Goal: Information Seeking & Learning: Find specific fact

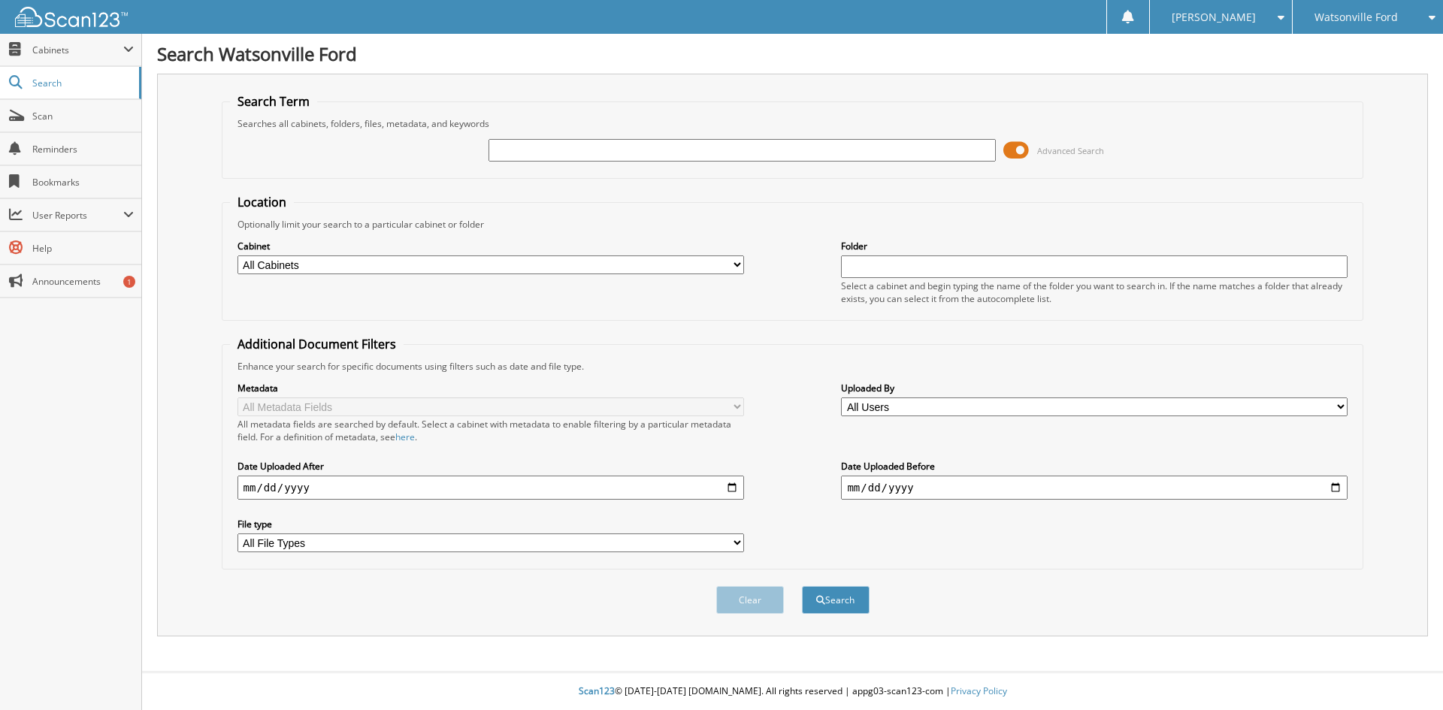
click at [1014, 147] on span at bounding box center [1016, 150] width 26 height 23
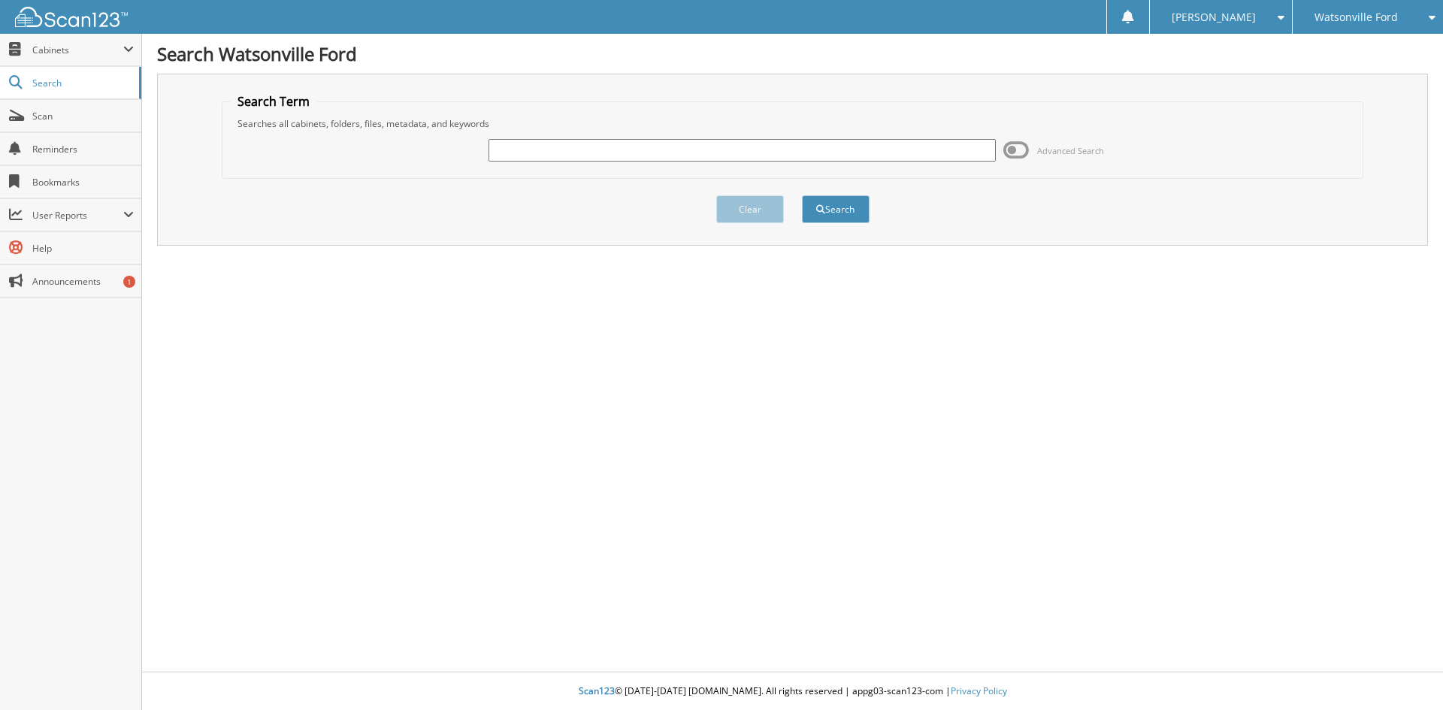
click at [597, 149] on input "text" at bounding box center [741, 150] width 506 height 23
type input "PF989"
click at [802, 195] on button "Search" at bounding box center [836, 209] width 68 height 28
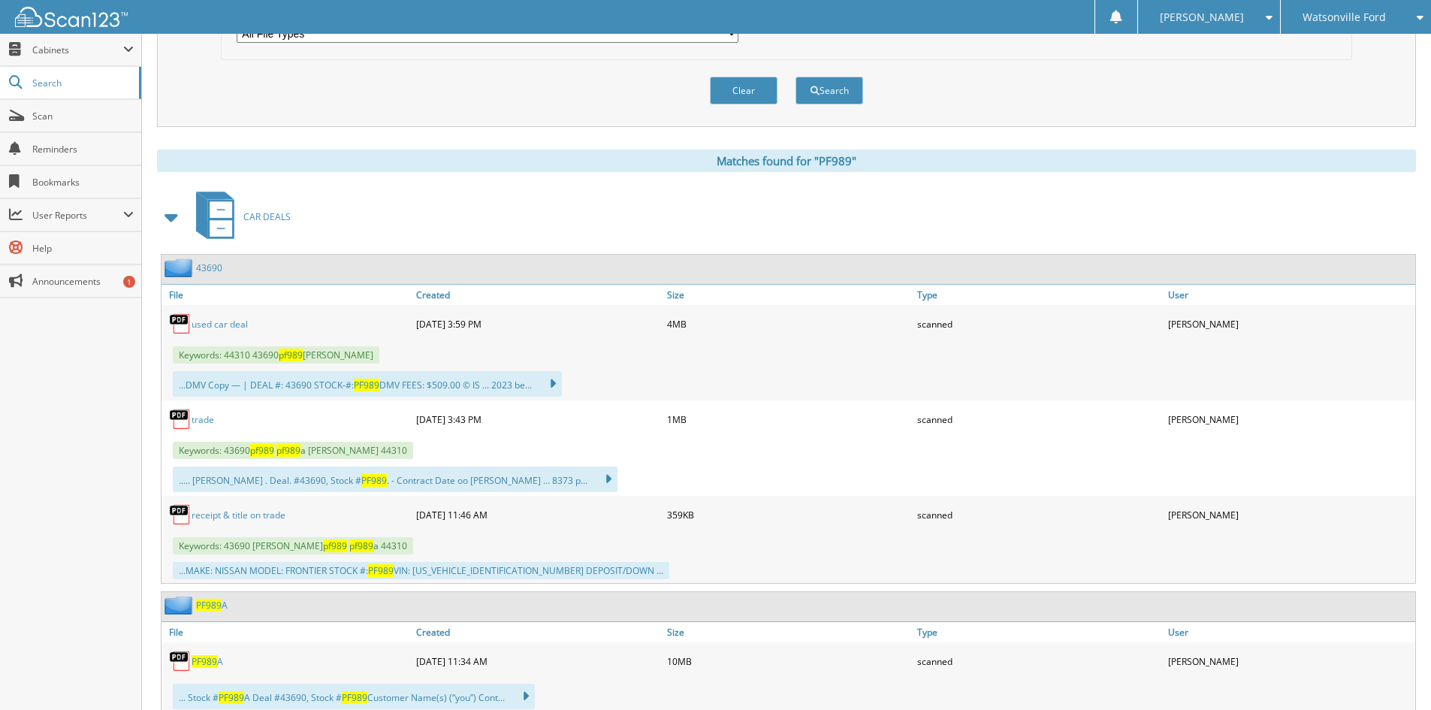
scroll to position [526, 0]
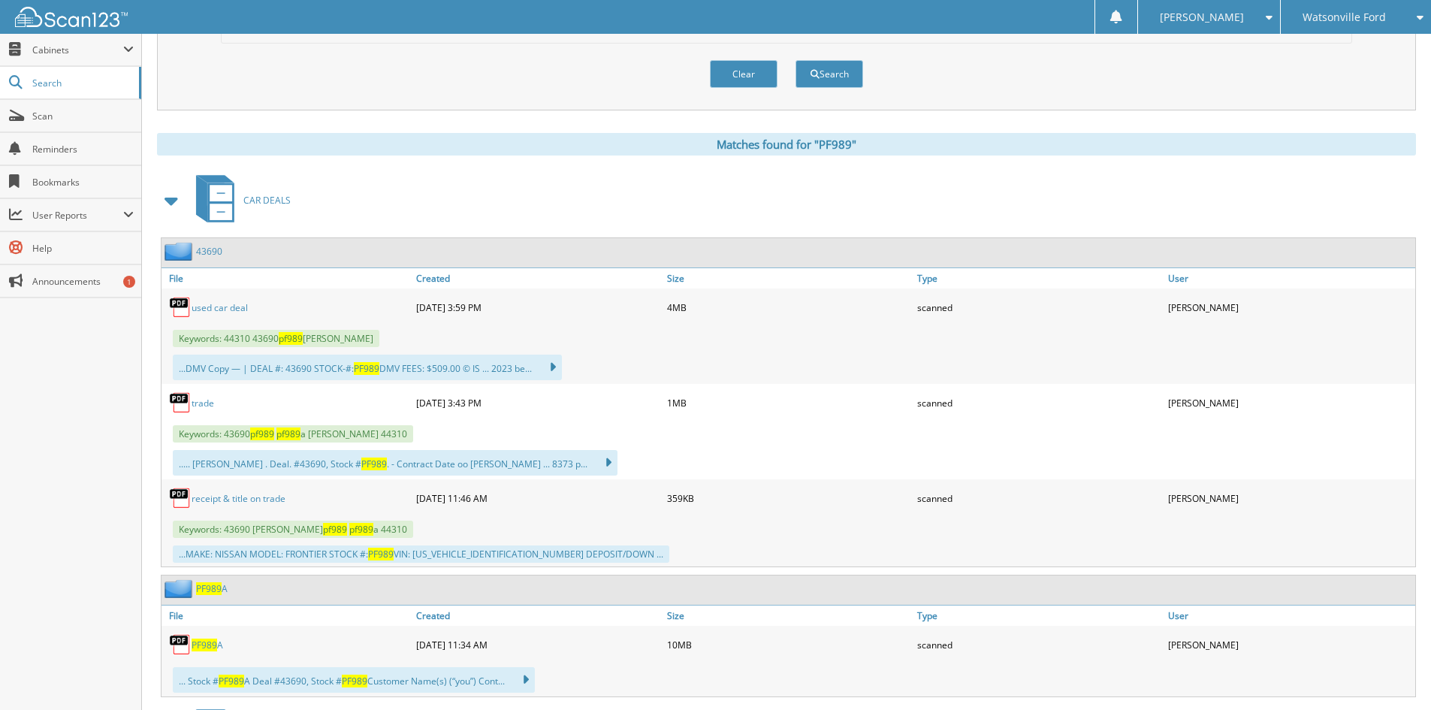
click at [226, 311] on link "used car deal" at bounding box center [220, 307] width 56 height 13
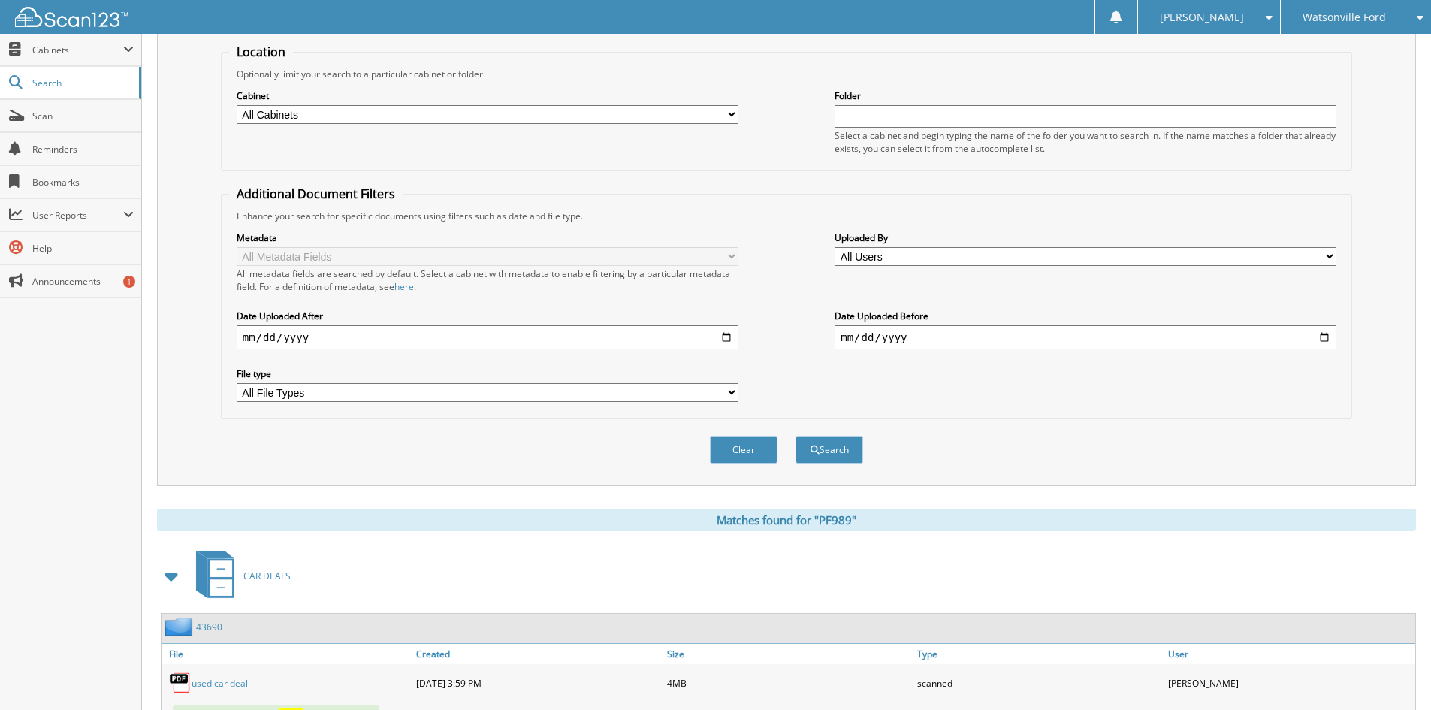
scroll to position [0, 0]
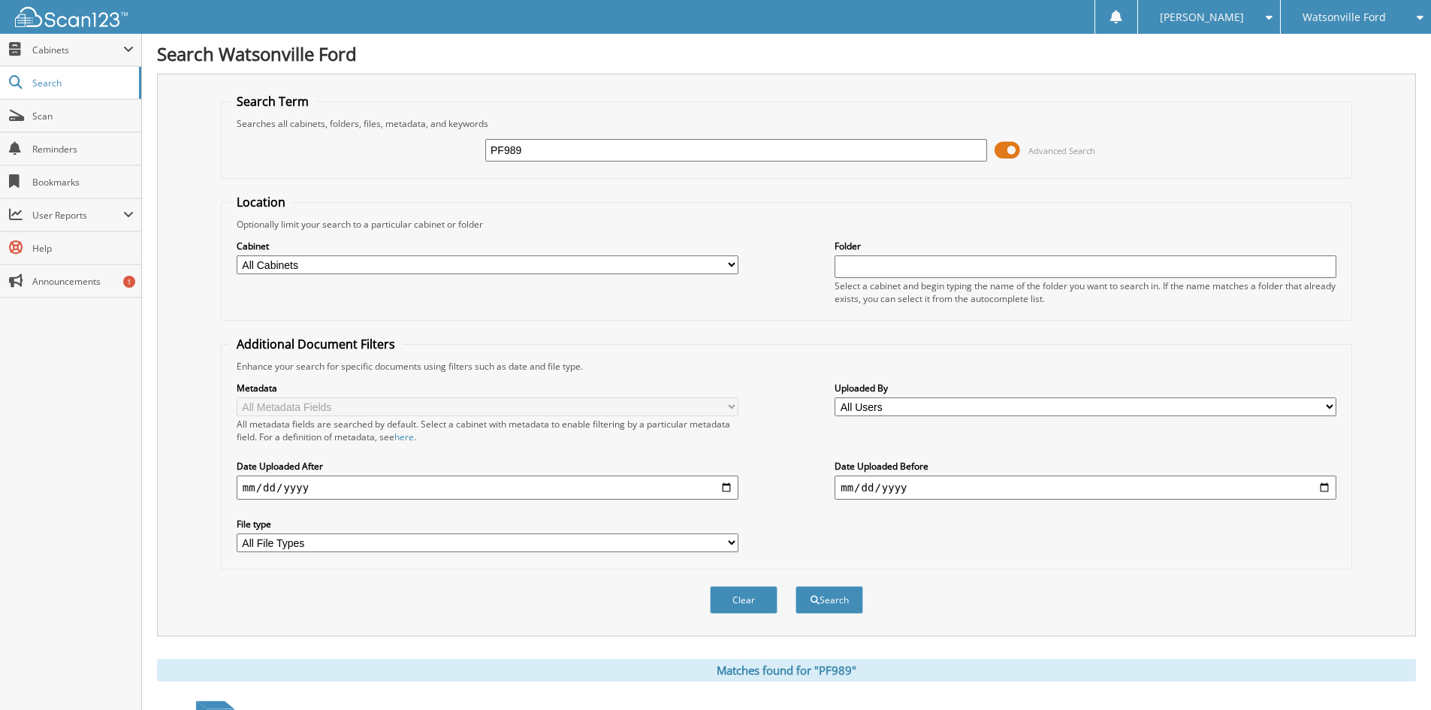
drag, startPoint x: 450, startPoint y: 153, endPoint x: 441, endPoint y: 153, distance: 9.0
click at [441, 153] on div "PF989 Advanced Search" at bounding box center [786, 150] width 1115 height 41
type input "FT23371"
click at [796, 586] on button "Search" at bounding box center [830, 600] width 68 height 28
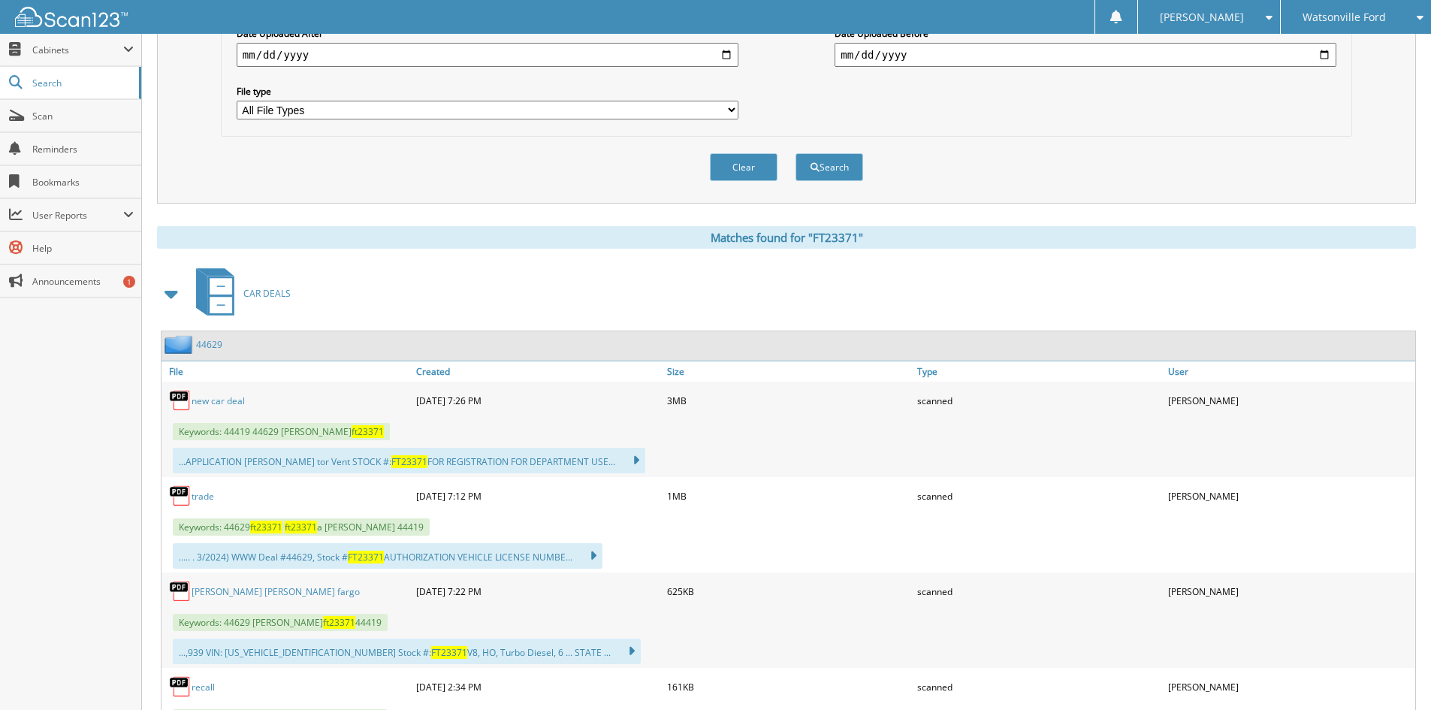
scroll to position [526, 0]
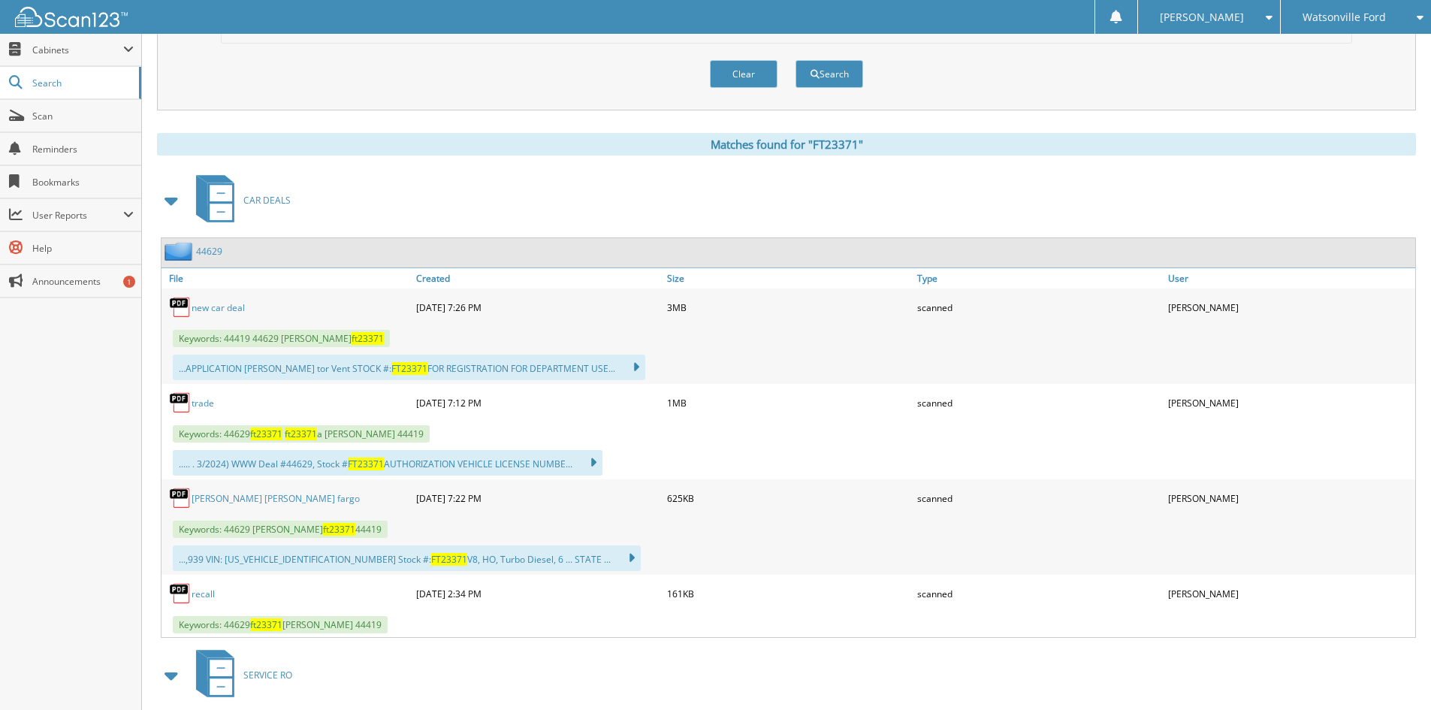
click at [223, 307] on link "new car deal" at bounding box center [218, 307] width 53 height 13
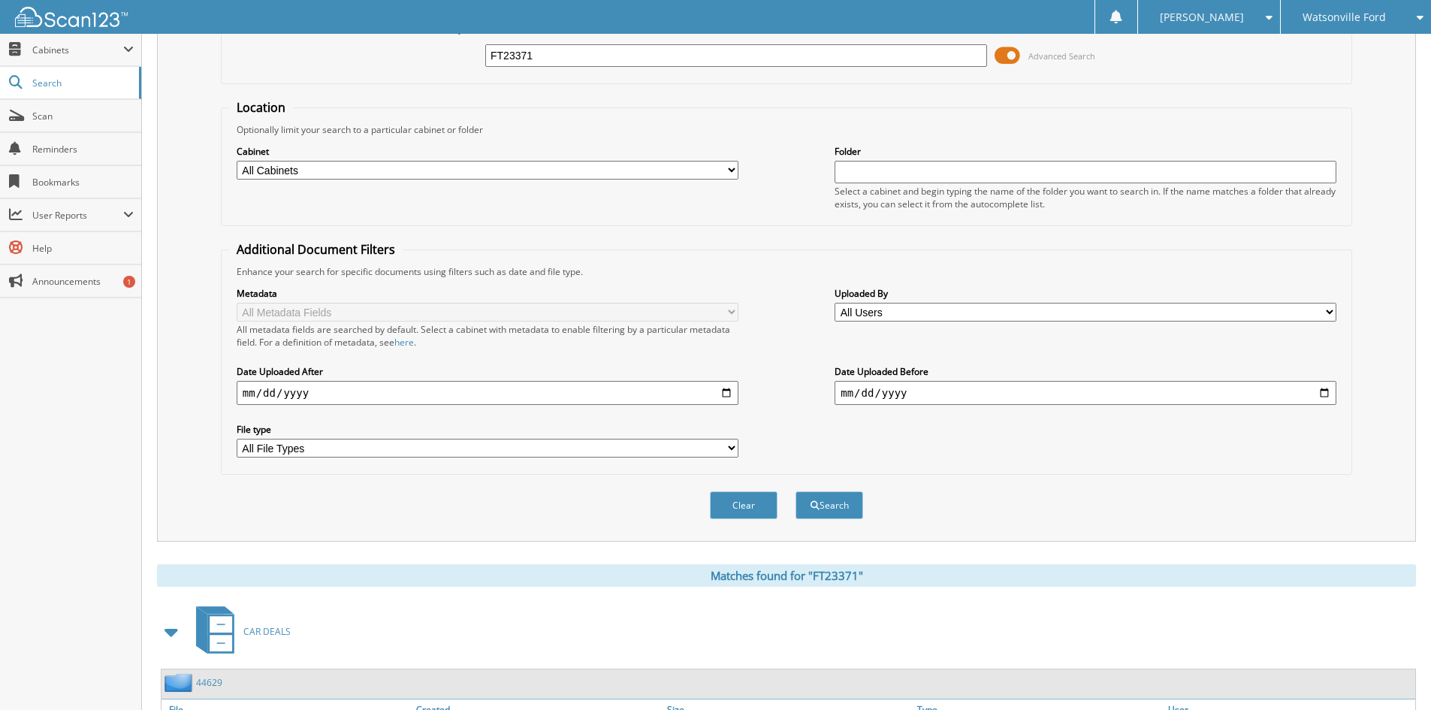
scroll to position [0, 0]
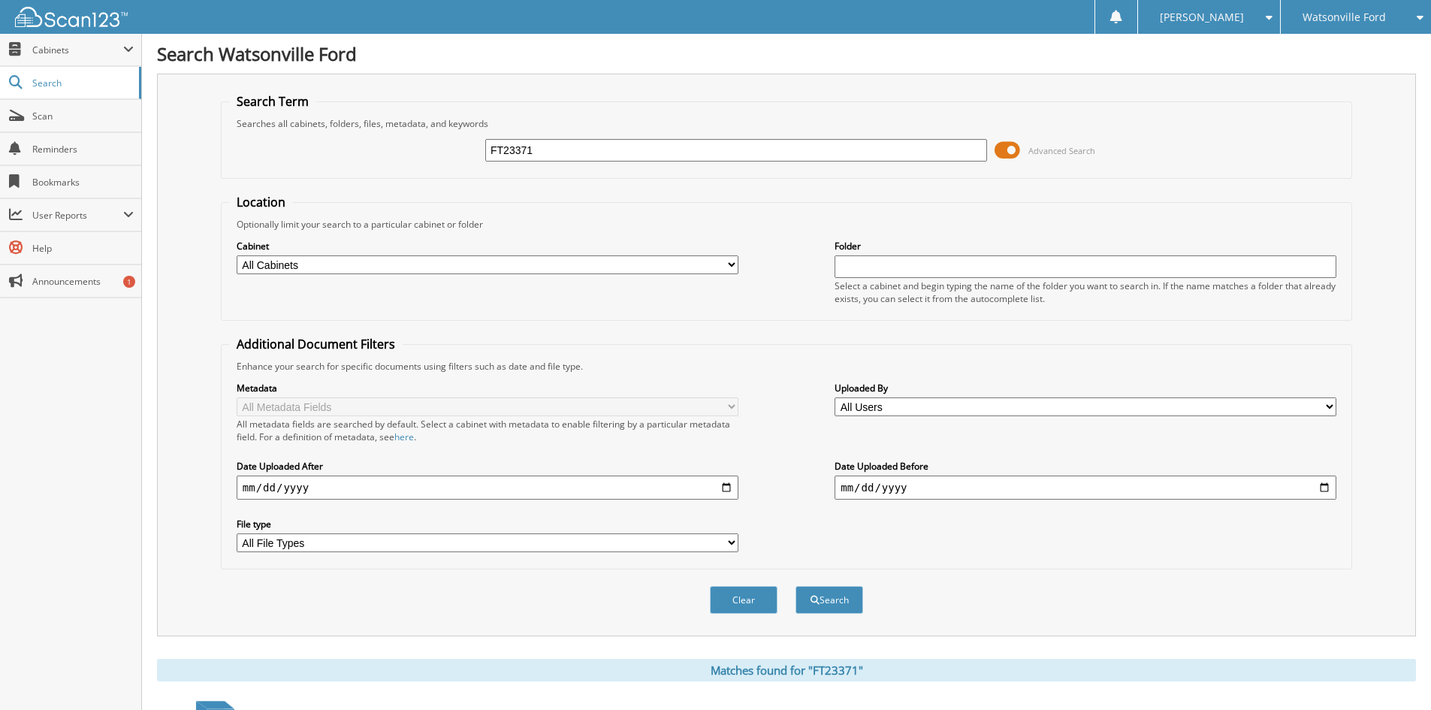
drag, startPoint x: 479, startPoint y: 144, endPoint x: 379, endPoint y: 141, distance: 100.0
click at [379, 141] on div "FT23371 Advanced Search" at bounding box center [786, 150] width 1115 height 41
type input "PF1024"
click at [796, 586] on button "Search" at bounding box center [830, 600] width 68 height 28
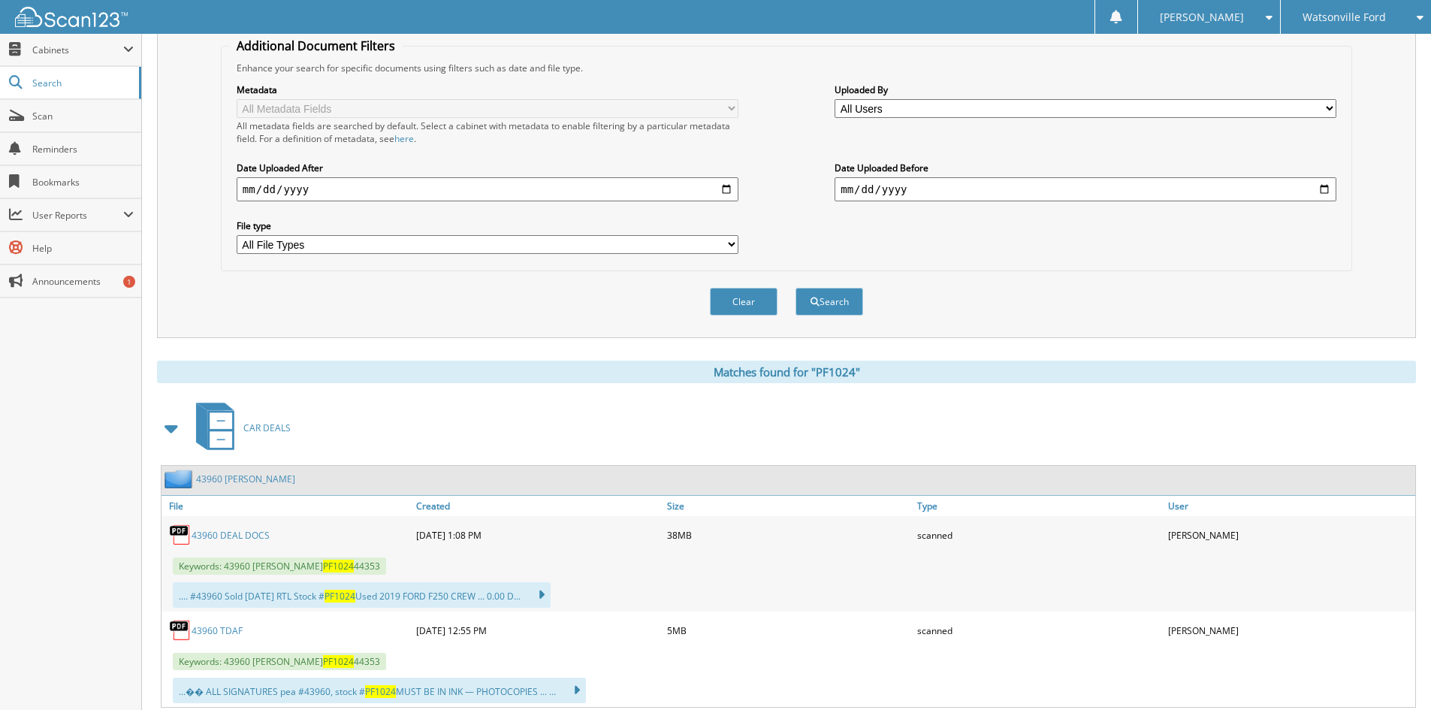
scroll to position [301, 0]
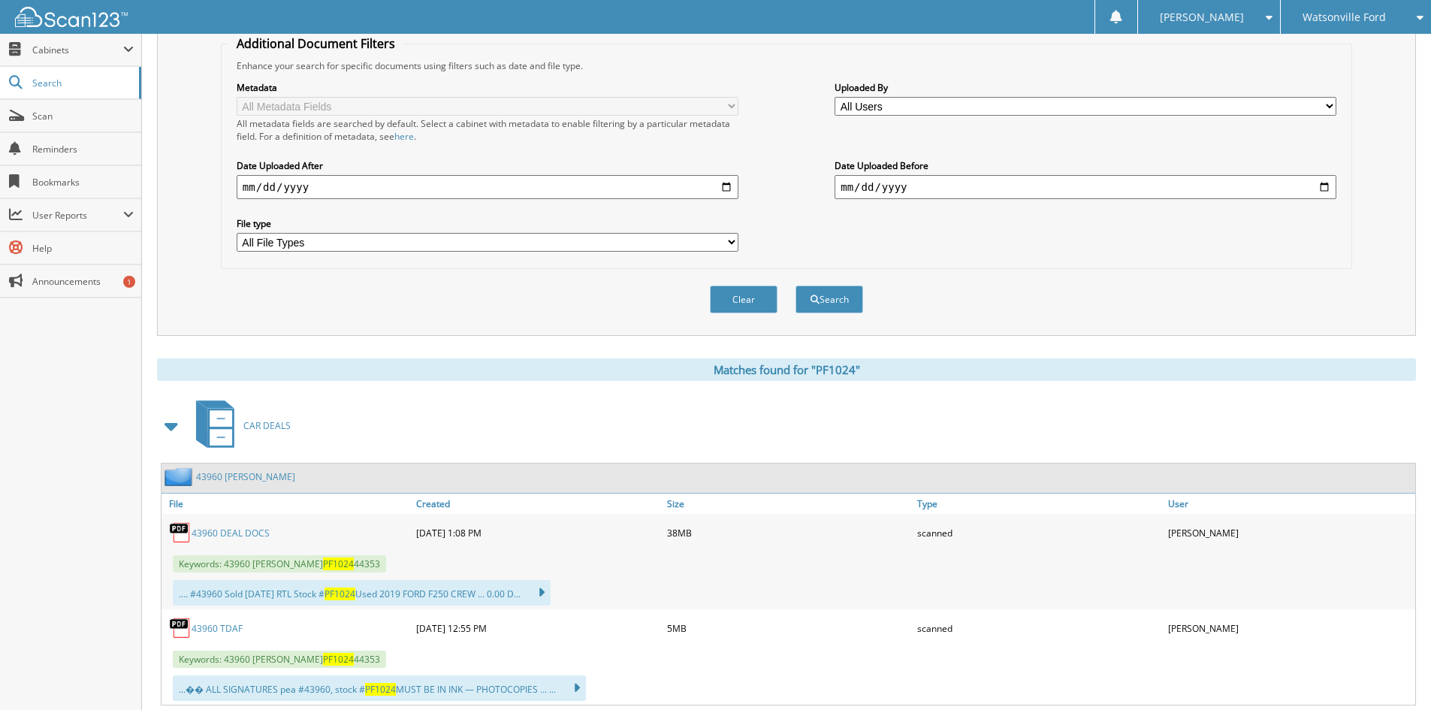
click at [213, 536] on link "43960 DEAL DOCS" at bounding box center [231, 533] width 78 height 13
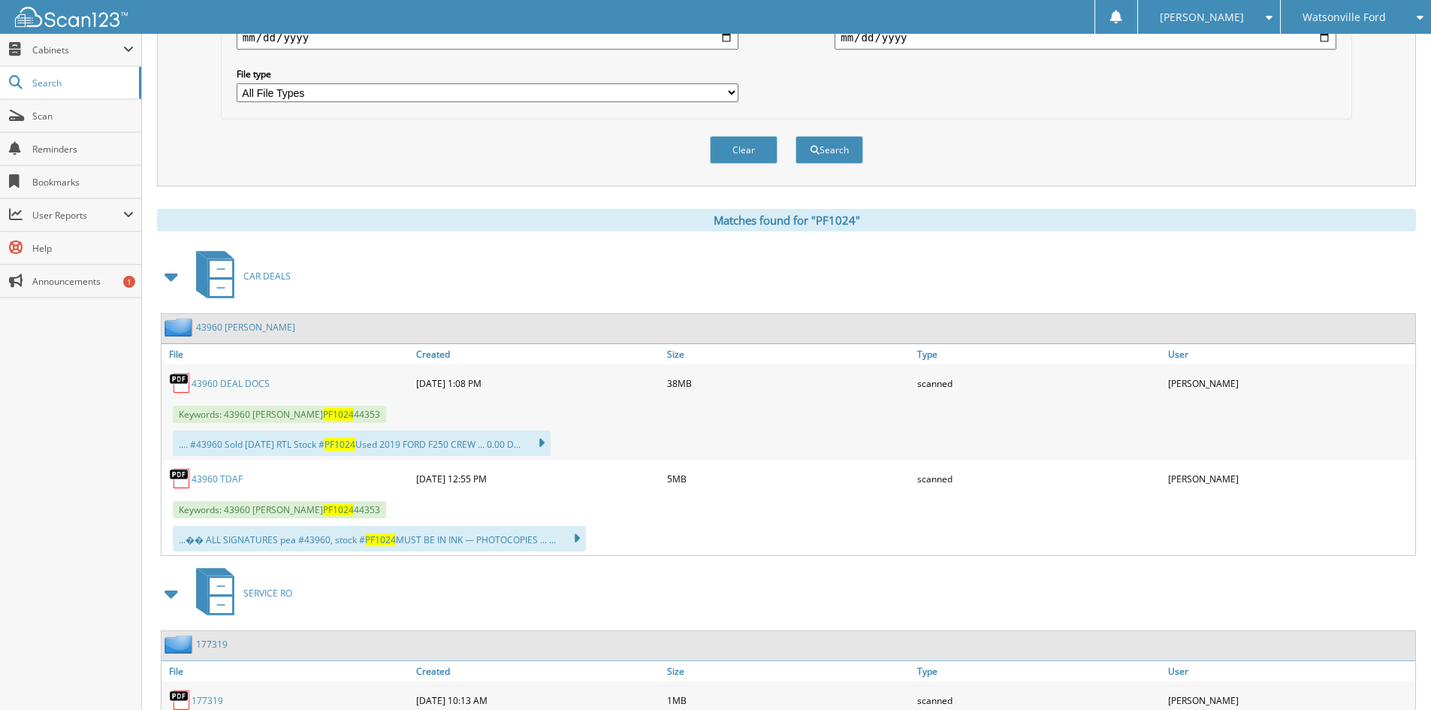
scroll to position [451, 0]
click at [231, 482] on link "43960 TDAF" at bounding box center [217, 478] width 51 height 13
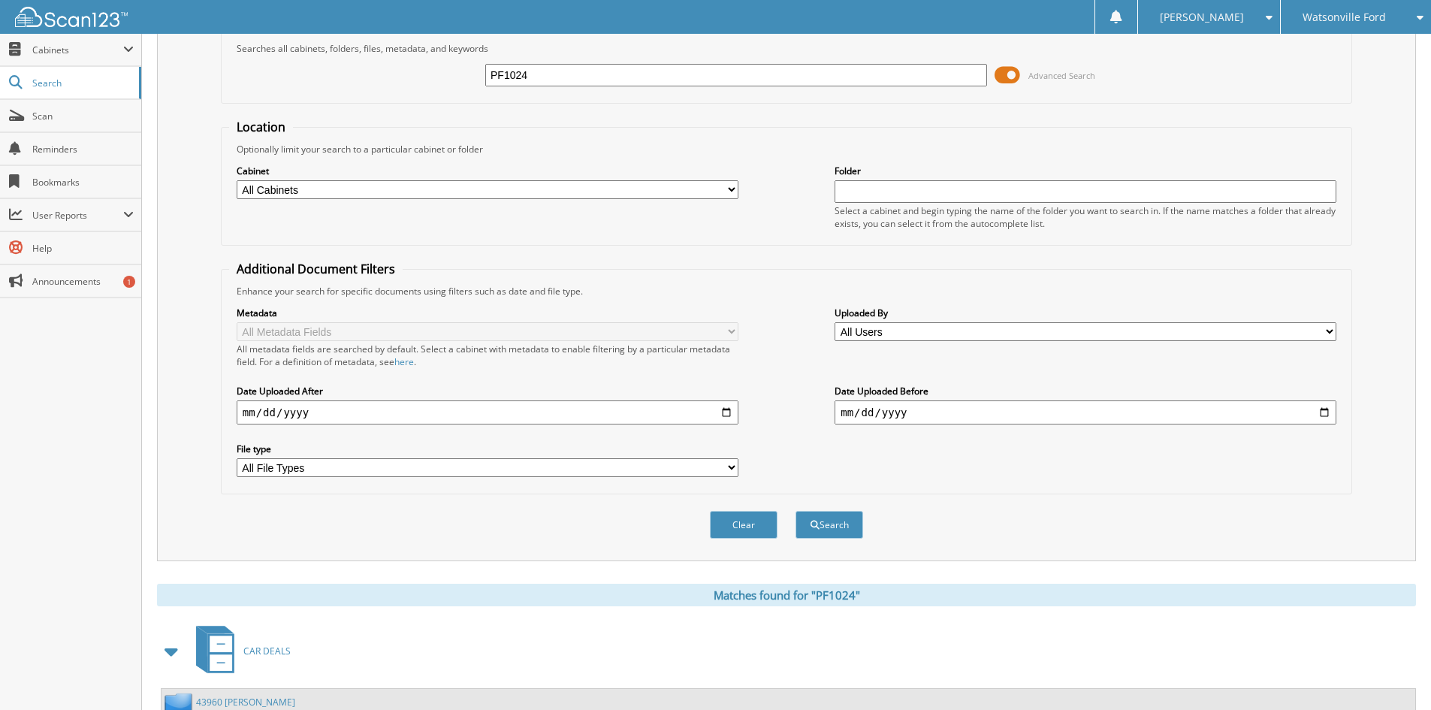
scroll to position [0, 0]
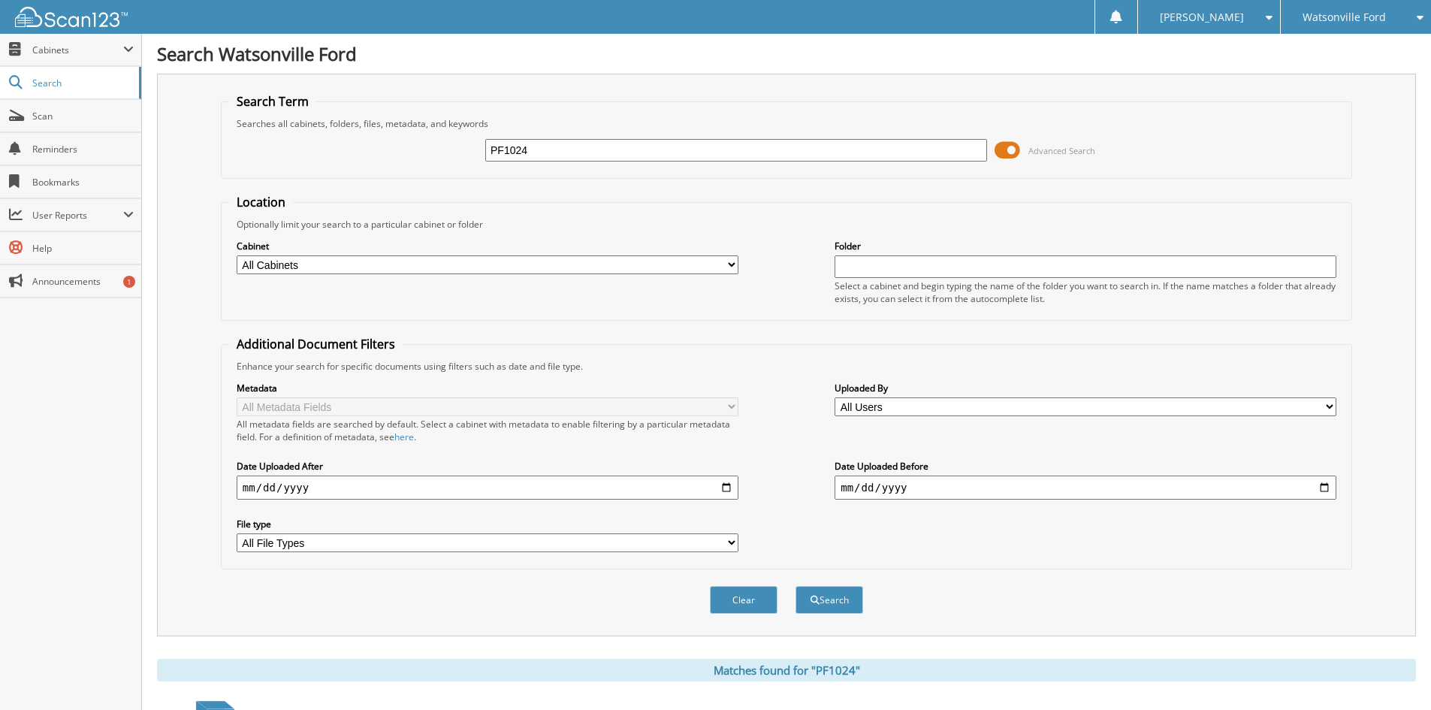
drag, startPoint x: 534, startPoint y: 150, endPoint x: 418, endPoint y: 148, distance: 116.5
click at [418, 149] on div "PF1024 Advanced Search" at bounding box center [786, 150] width 1115 height 41
type input "PF1020"
click at [796, 586] on button "Search" at bounding box center [830, 600] width 68 height 28
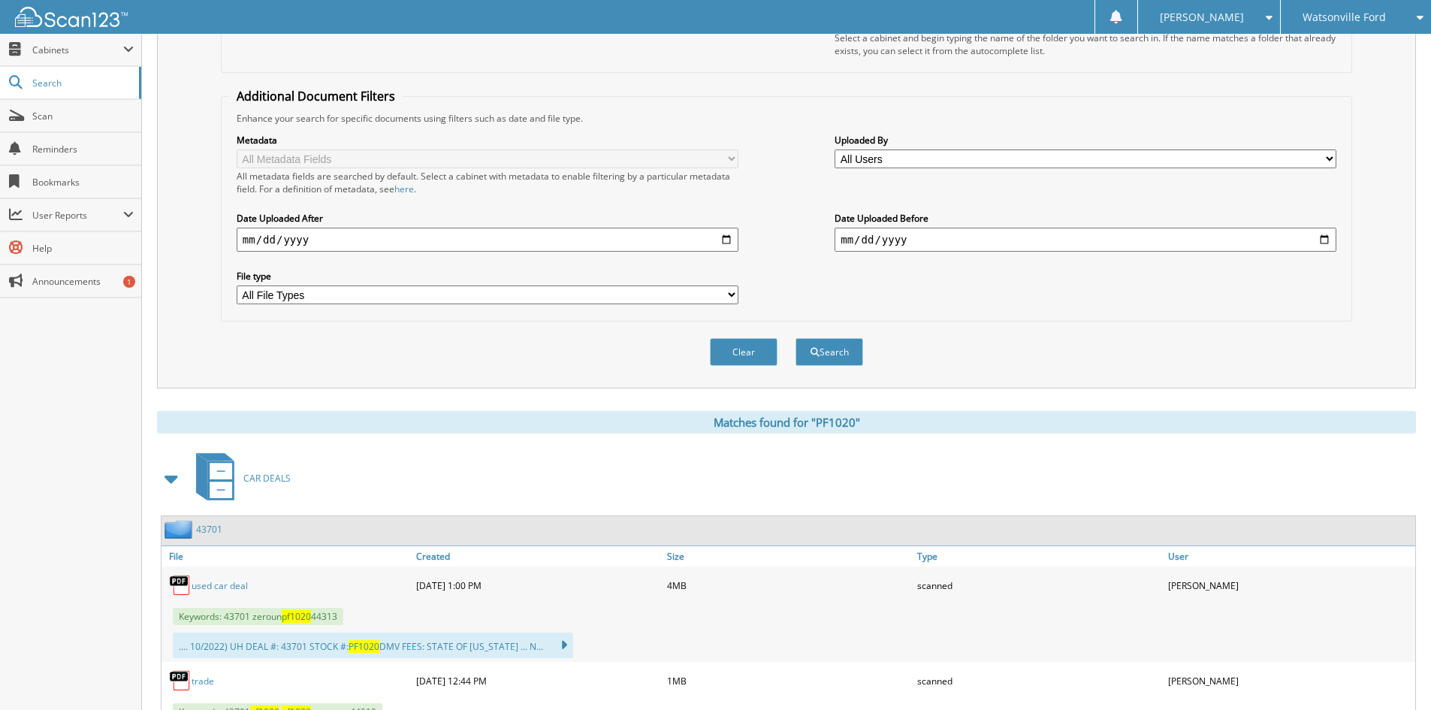
scroll to position [376, 0]
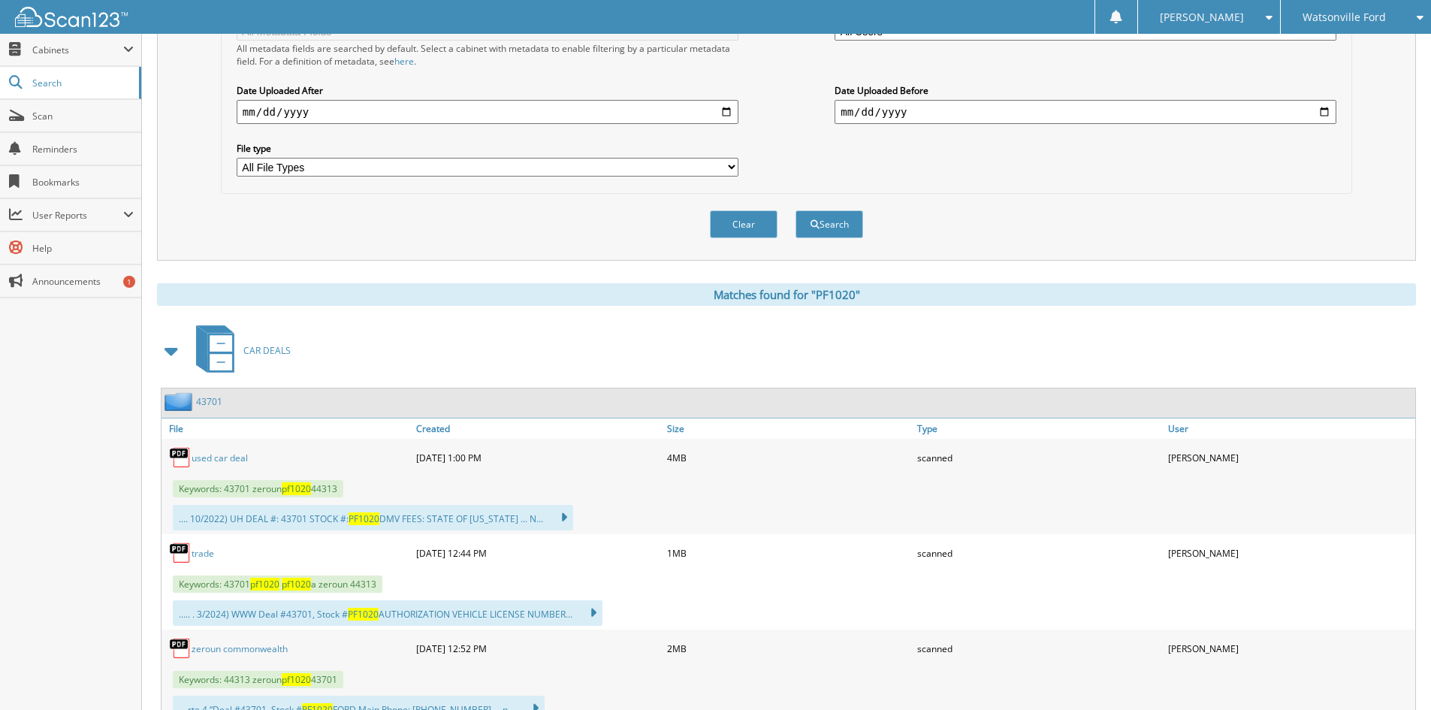
click at [232, 457] on link "used car deal" at bounding box center [220, 458] width 56 height 13
